Goal: Task Accomplishment & Management: Use online tool/utility

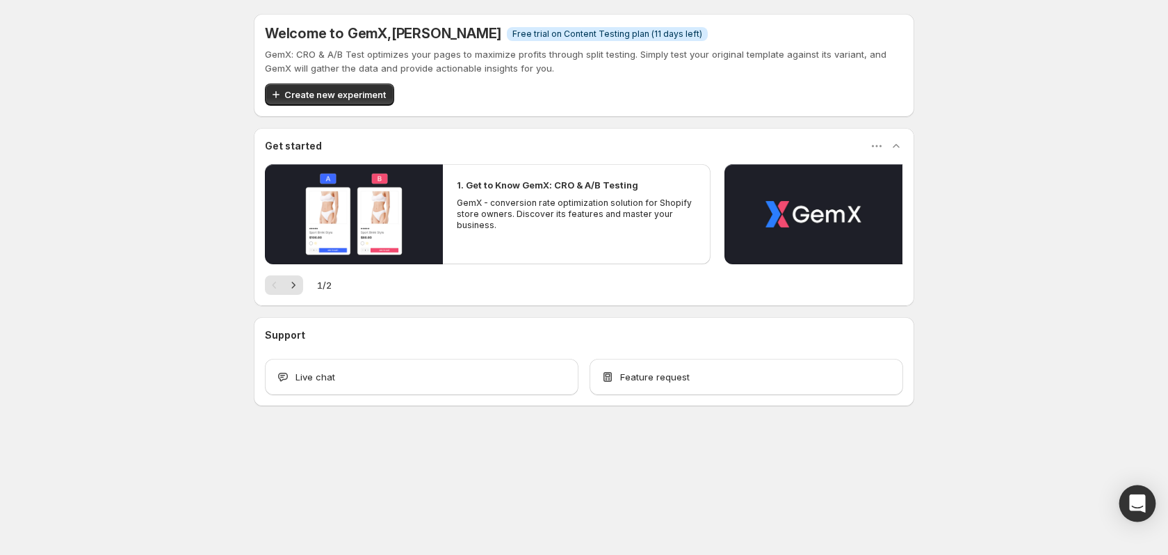
click at [1129, 491] on div "Open Intercom Messenger" at bounding box center [1137, 503] width 37 height 37
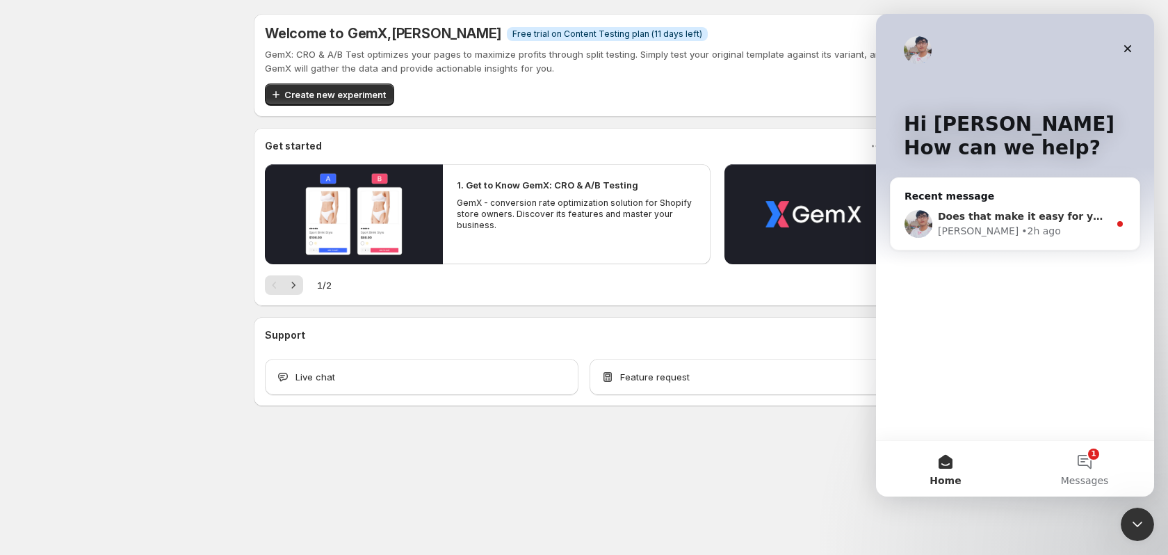
click at [1083, 237] on div "Antony • 2h ago" at bounding box center [1023, 231] width 171 height 15
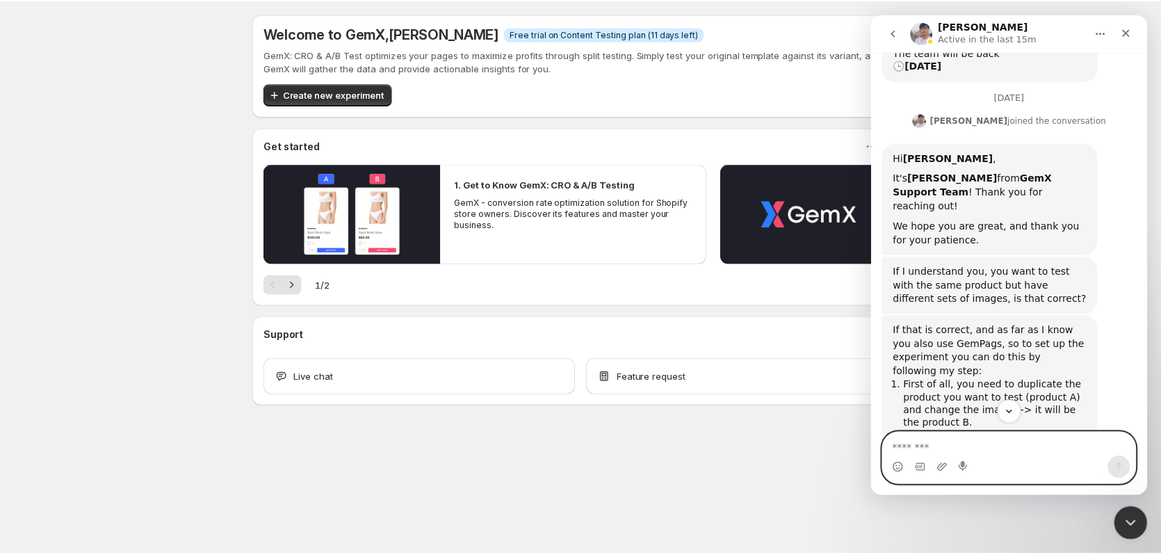
scroll to position [300, 0]
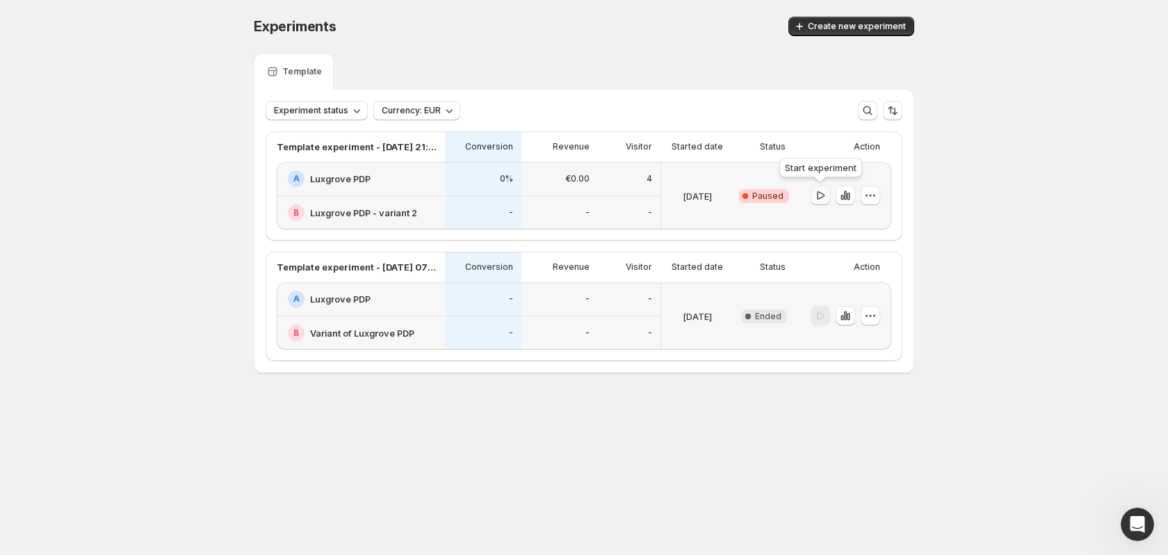
click at [817, 193] on icon "button" at bounding box center [820, 195] width 14 height 14
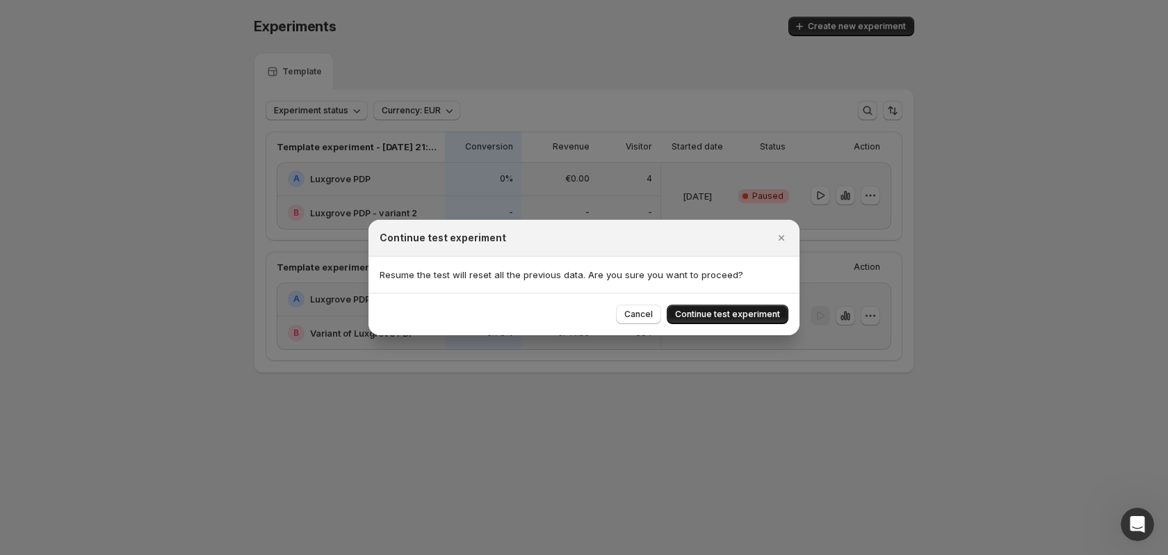
click at [719, 309] on button "Continue test experiment" at bounding box center [727, 313] width 122 height 19
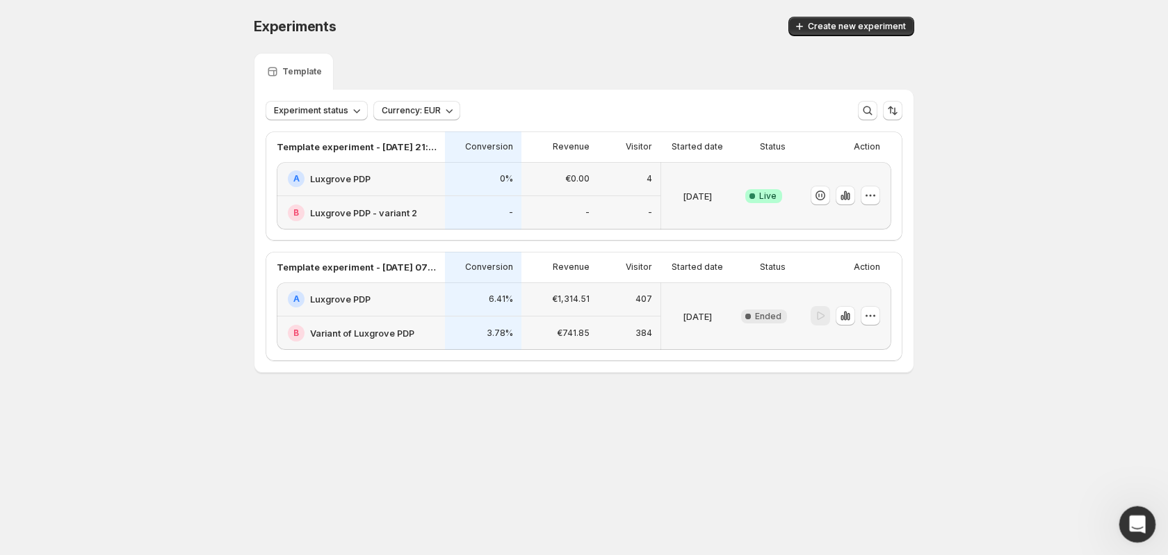
drag, startPoint x: 1129, startPoint y: 509, endPoint x: 2242, endPoint y: 1011, distance: 1220.5
click at [1128, 506] on div "Open Intercom Messenger" at bounding box center [1135, 522] width 46 height 46
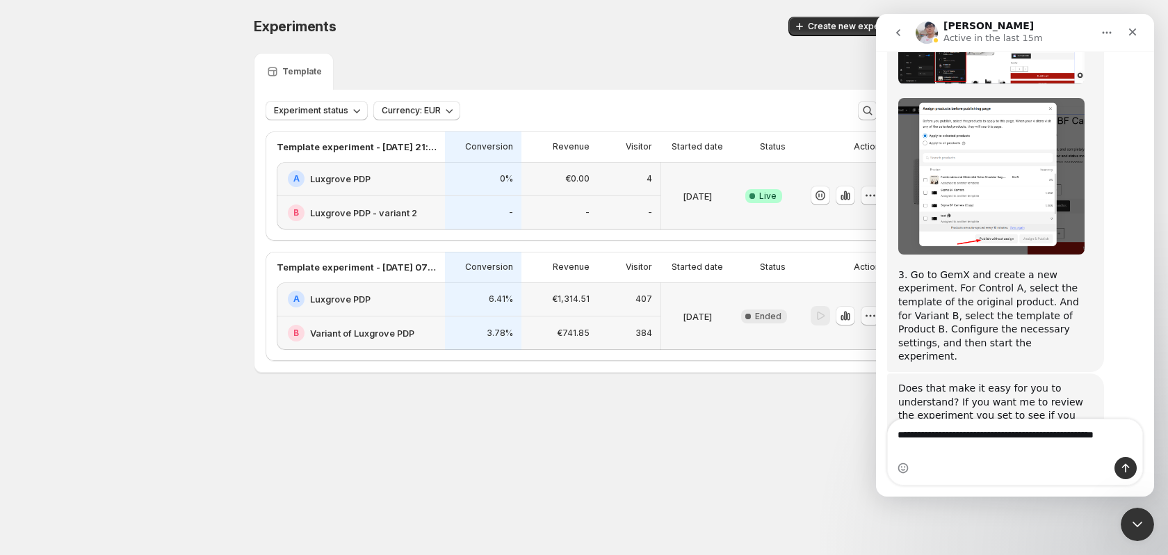
scroll to position [824, 0]
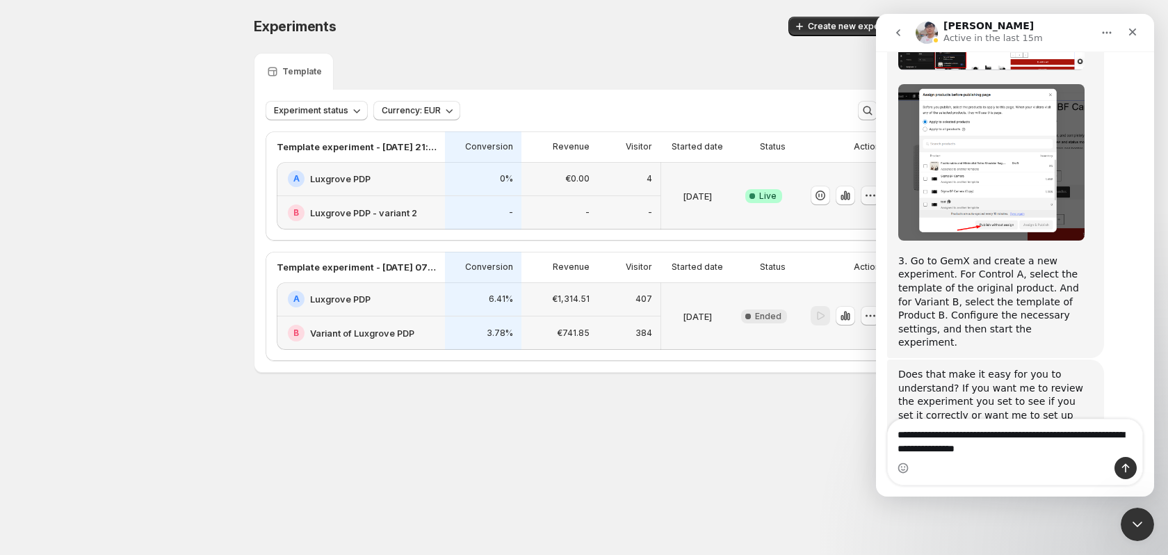
type textarea "**********"
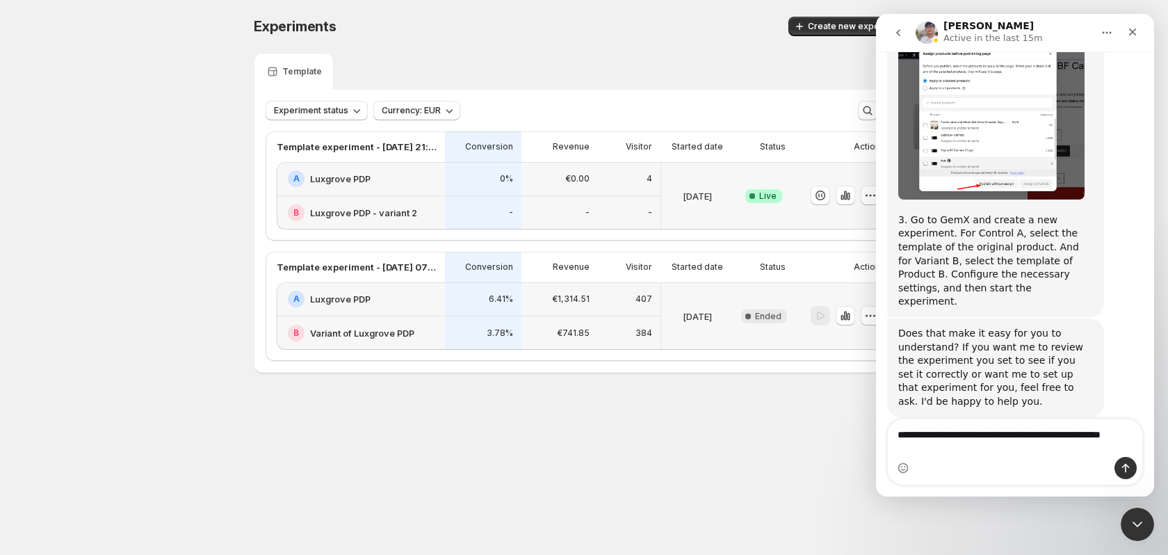
scroll to position [878, 0]
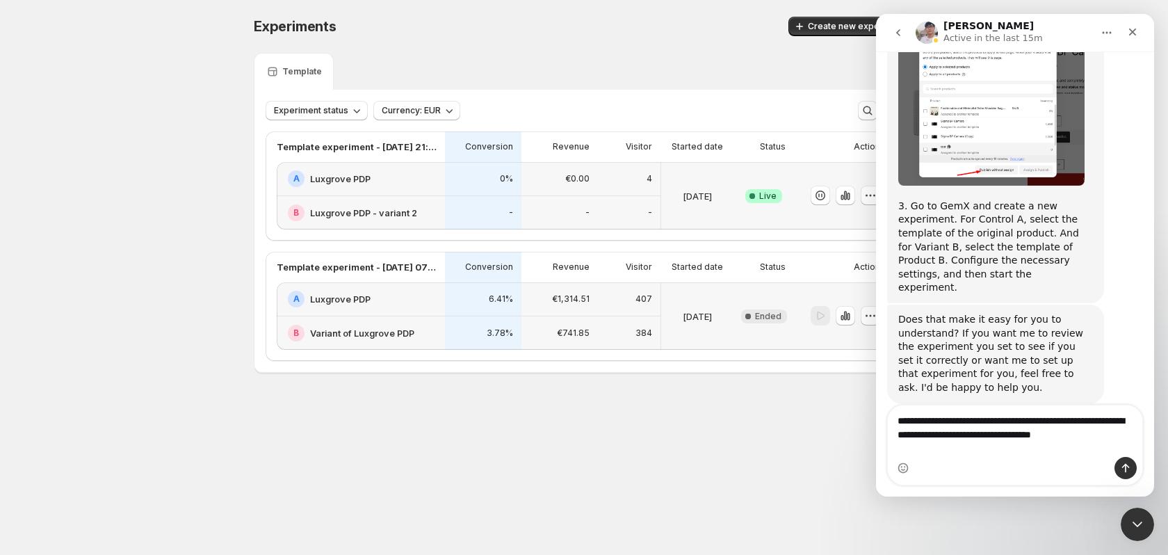
type textarea "**********"
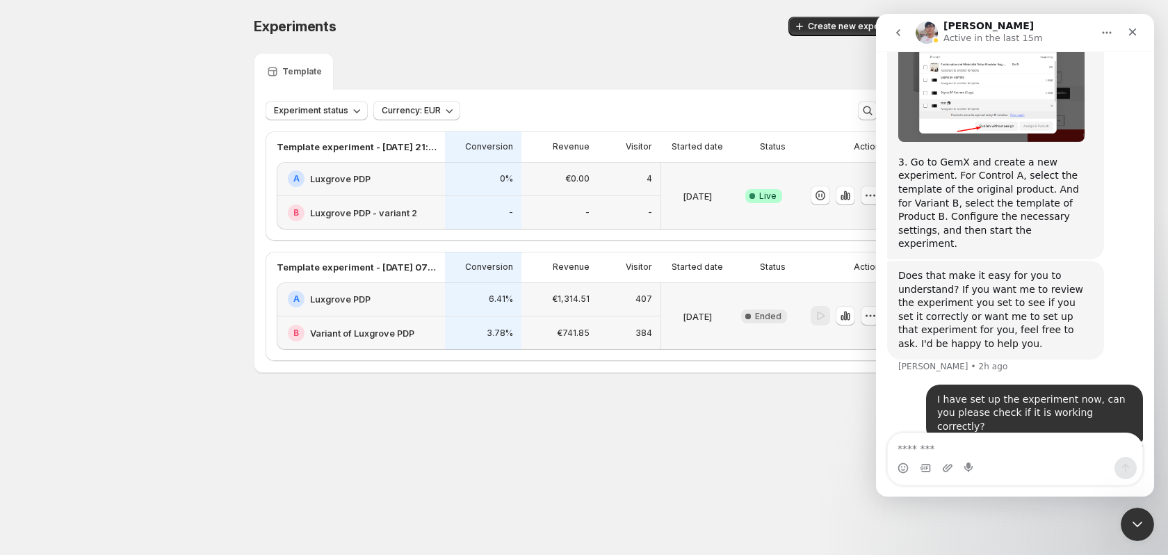
scroll to position [924, 0]
click at [140, 278] on div at bounding box center [584, 256] width 1168 height 513
click at [901, 35] on icon "go back" at bounding box center [897, 32] width 11 height 11
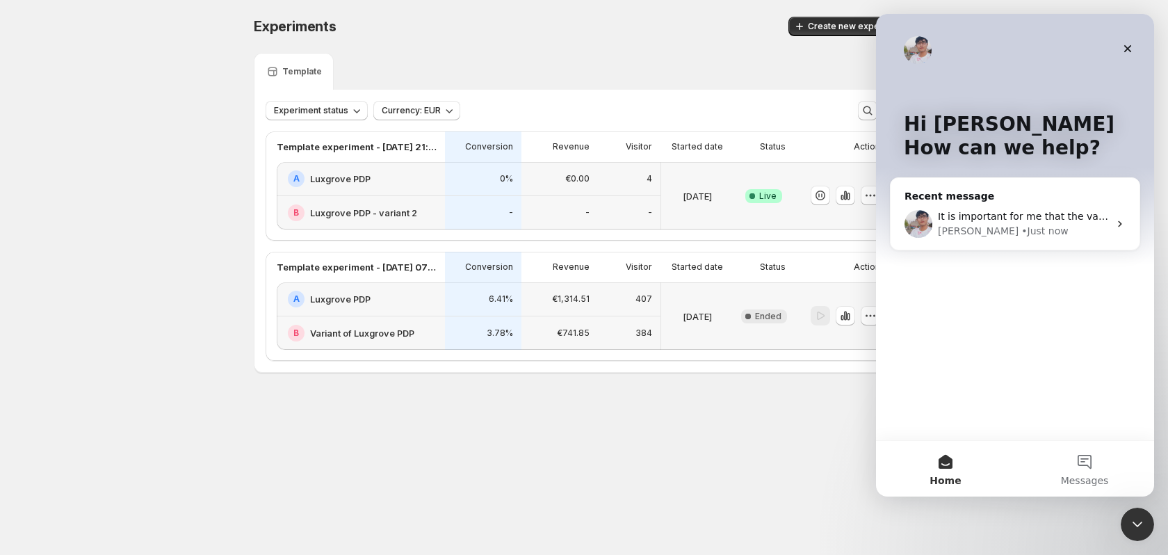
scroll to position [0, 0]
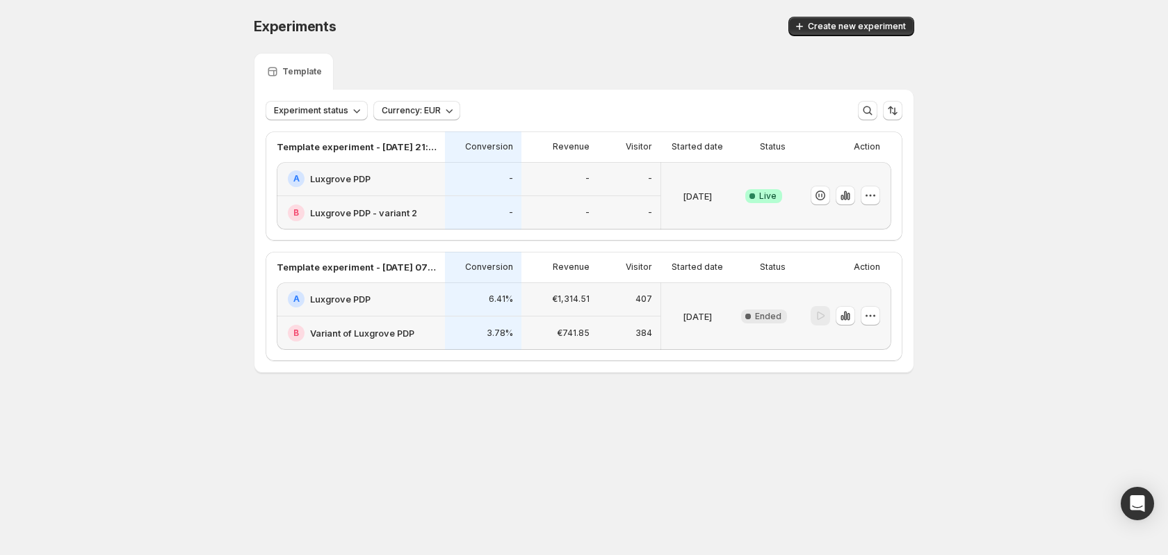
click at [502, 196] on div "-" at bounding box center [483, 213] width 76 height 34
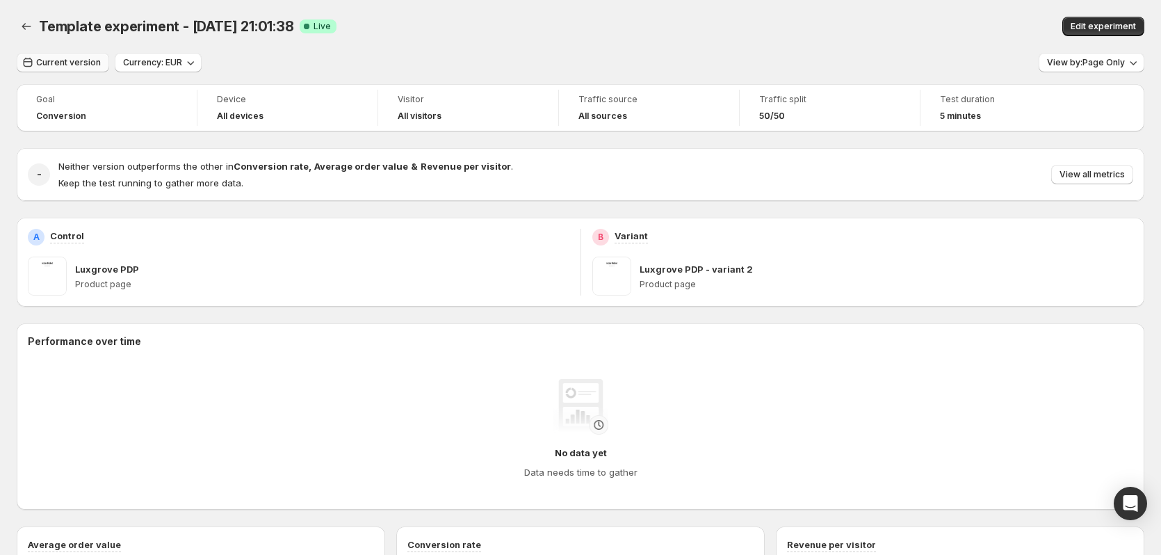
click at [81, 63] on span "Current version" at bounding box center [68, 62] width 65 height 11
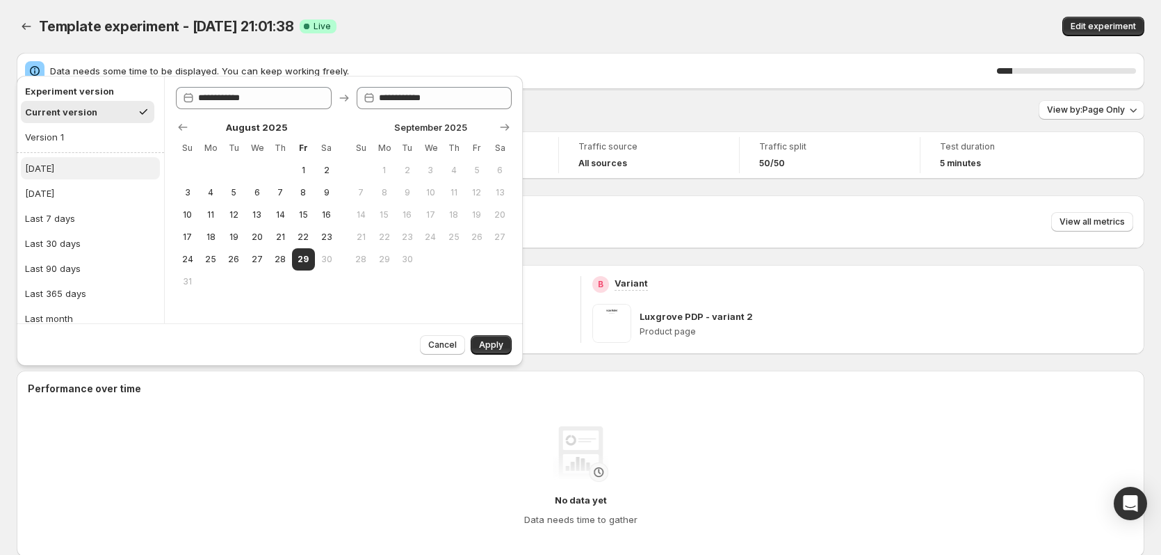
click at [71, 166] on button "[DATE]" at bounding box center [90, 168] width 139 height 22
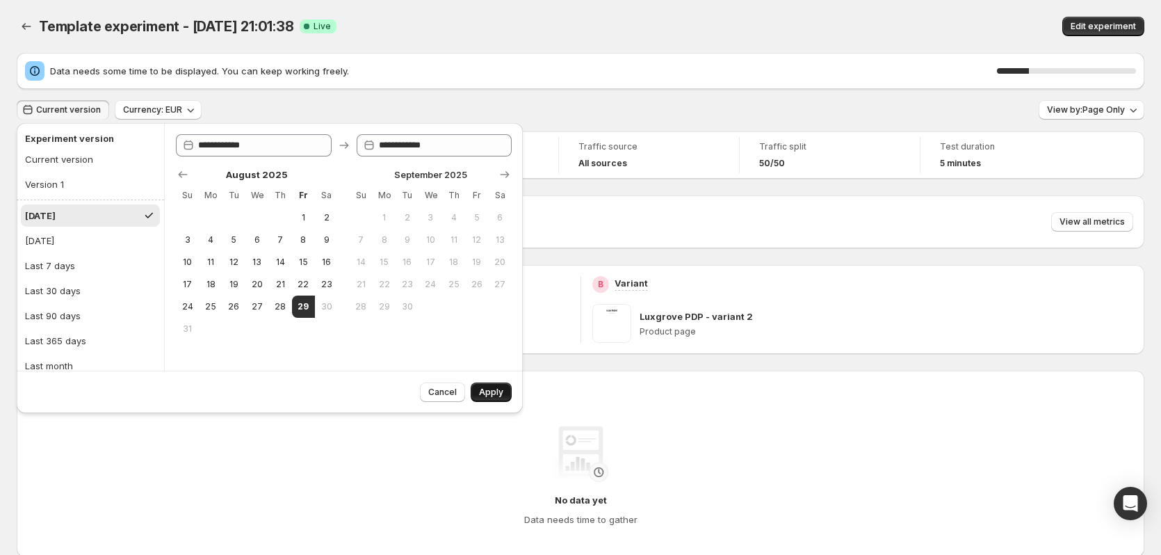
click at [487, 385] on button "Apply" at bounding box center [490, 391] width 41 height 19
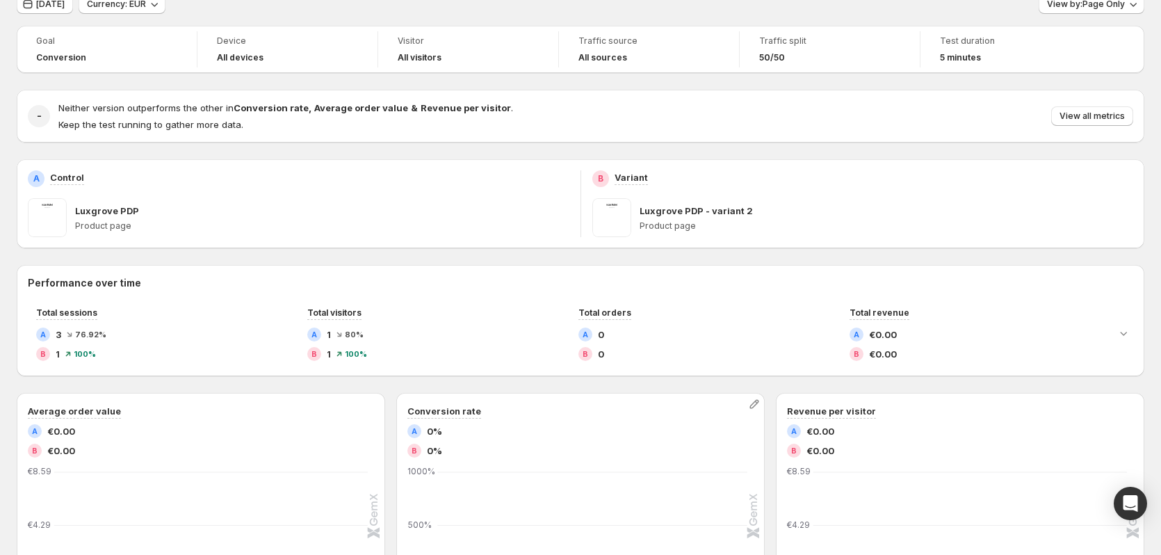
scroll to position [42, 0]
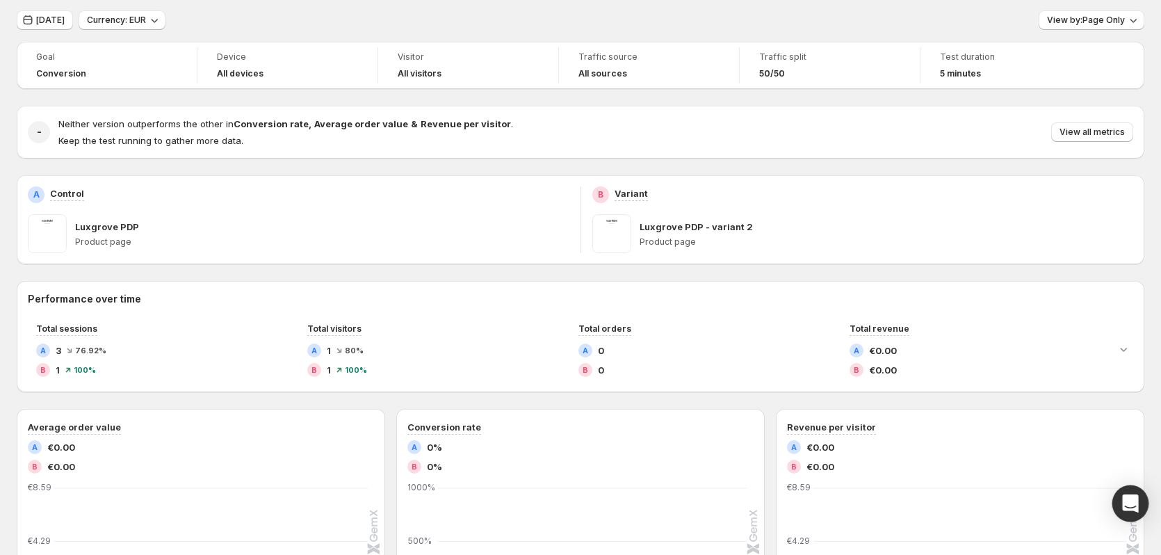
click at [1127, 500] on icon "Open Intercom Messenger" at bounding box center [1130, 503] width 16 height 18
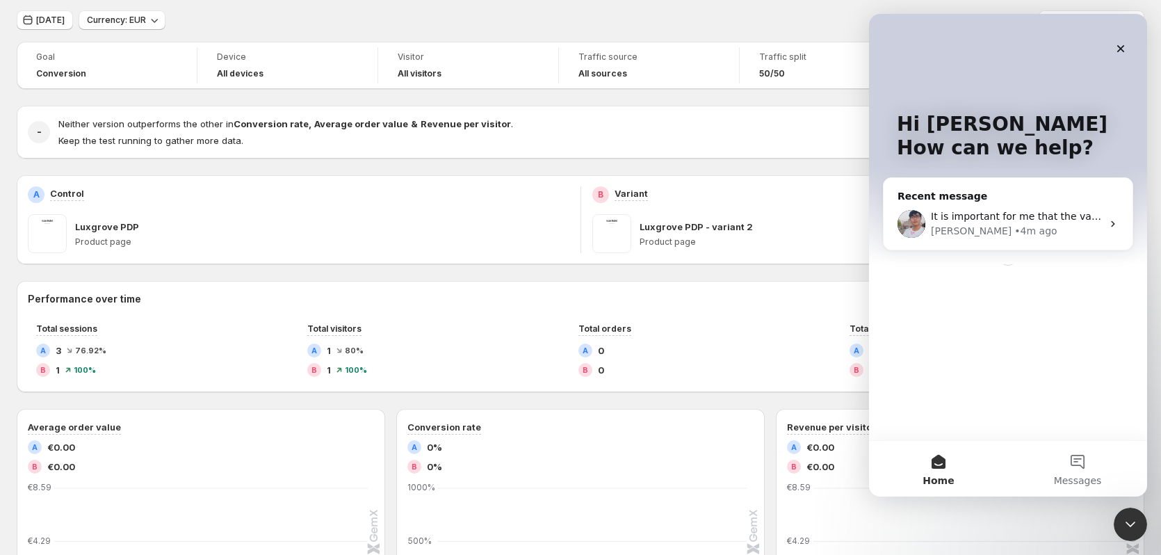
scroll to position [0, 0]
click at [1076, 228] on div "[PERSON_NAME] • 4m ago" at bounding box center [1016, 231] width 171 height 15
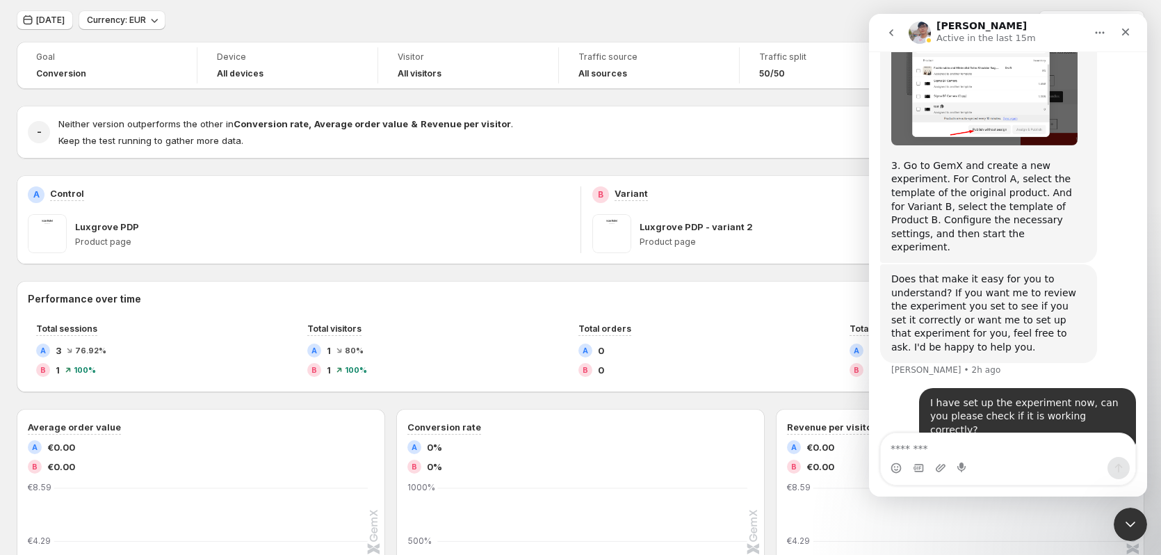
scroll to position [924, 0]
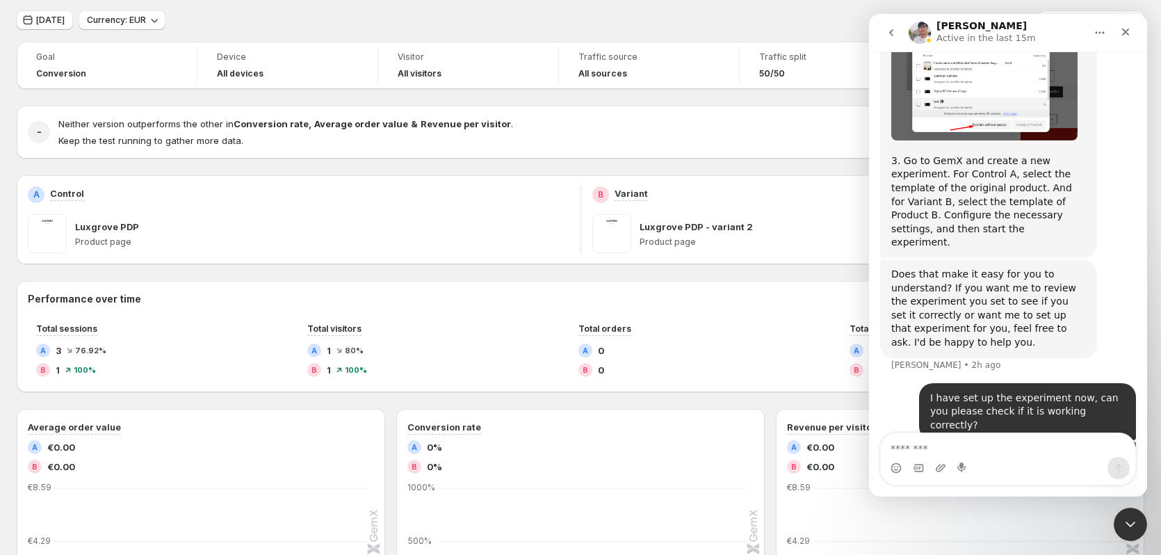
click at [803, 268] on div "Goal Conversion Device All devices Visitor All visitors Traffic source All sour…" at bounding box center [580, 492] width 1127 height 901
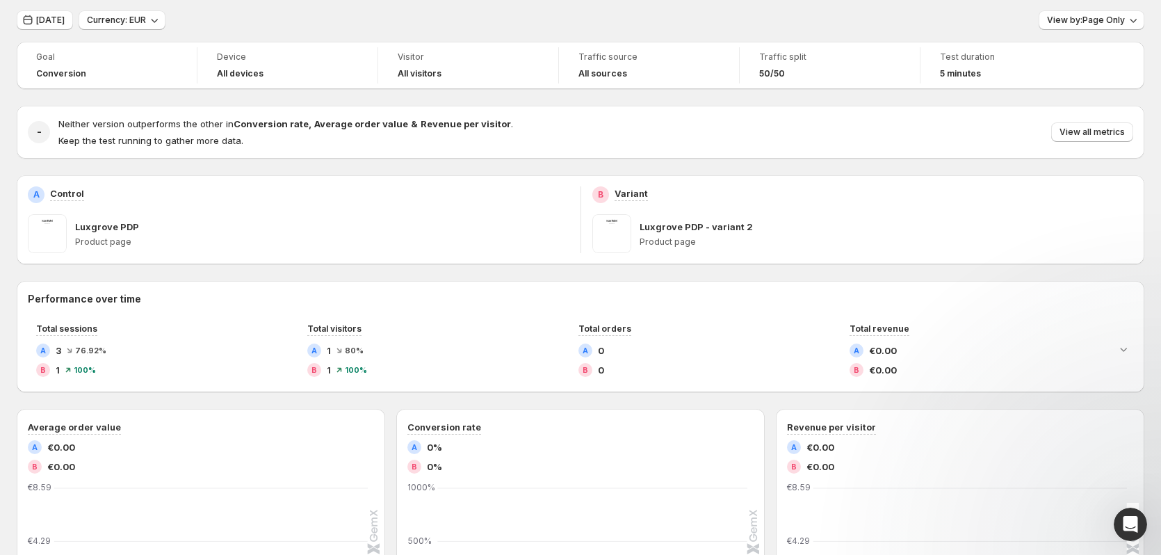
scroll to position [0, 0]
